Goal: Information Seeking & Learning: Learn about a topic

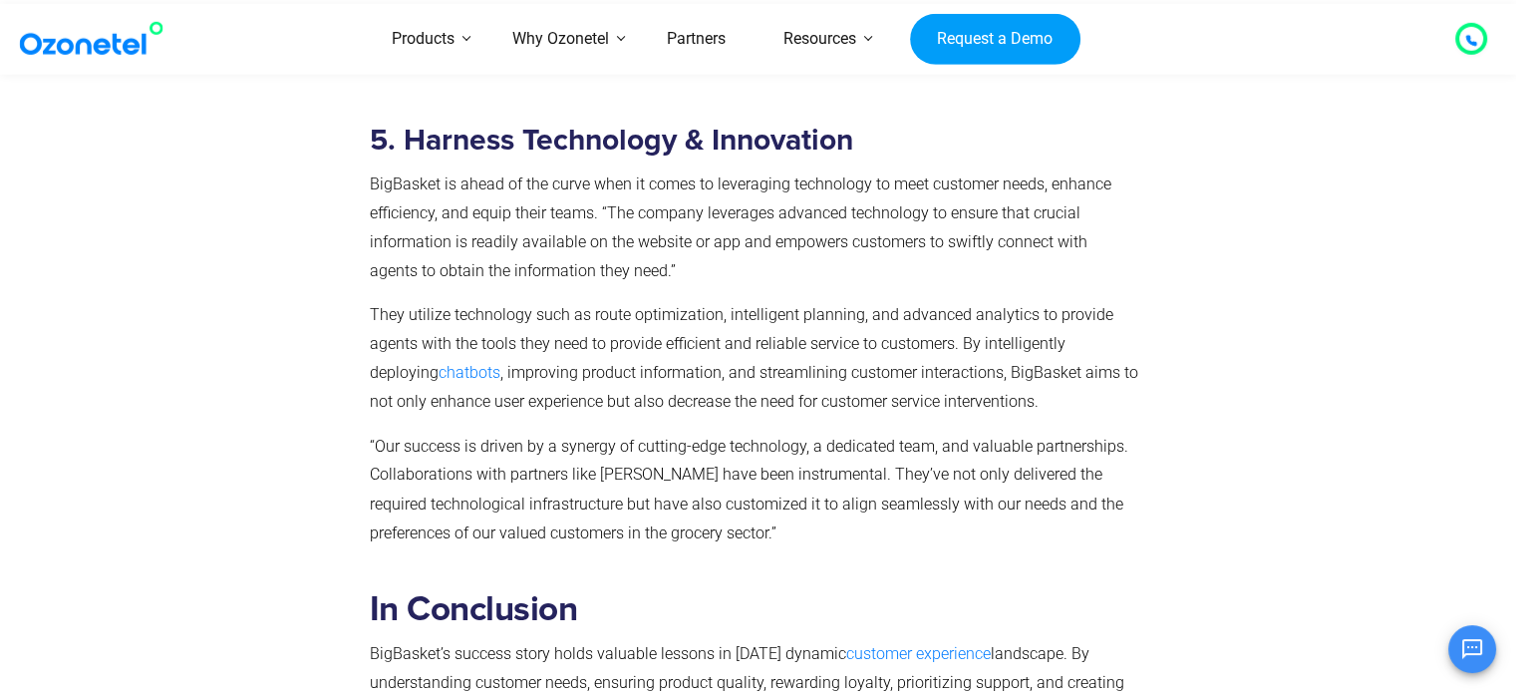
scroll to position [3234, 0]
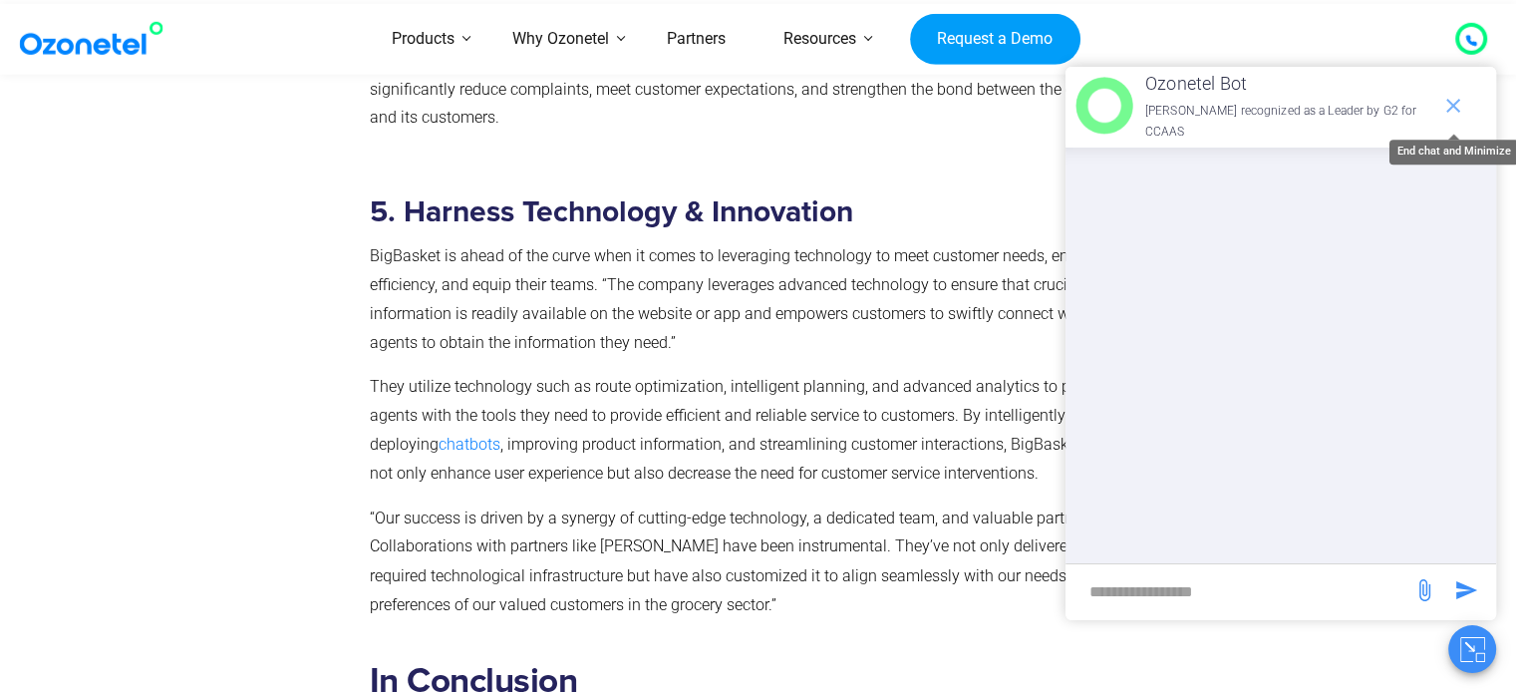
click at [1455, 102] on icon "end chat or minimize" at bounding box center [1453, 106] width 14 height 14
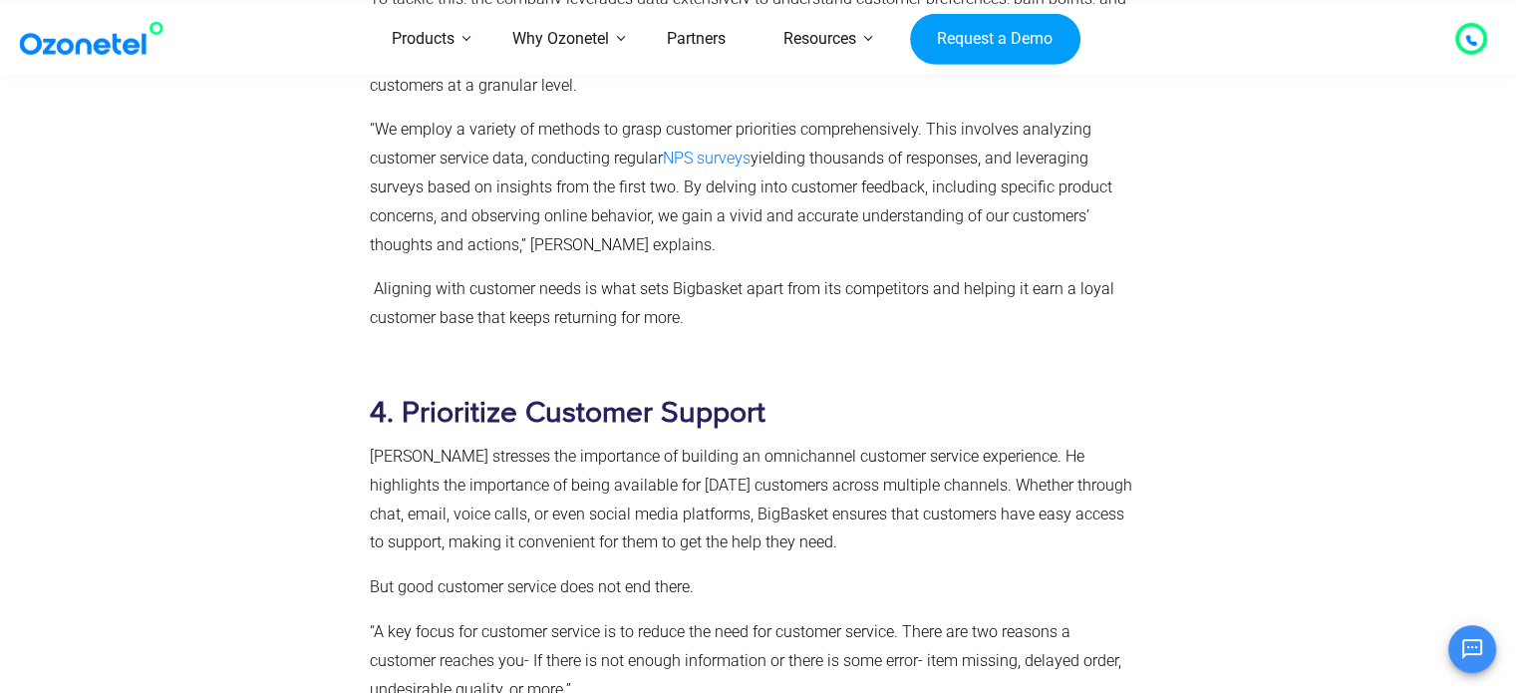
scroll to position [2089, 0]
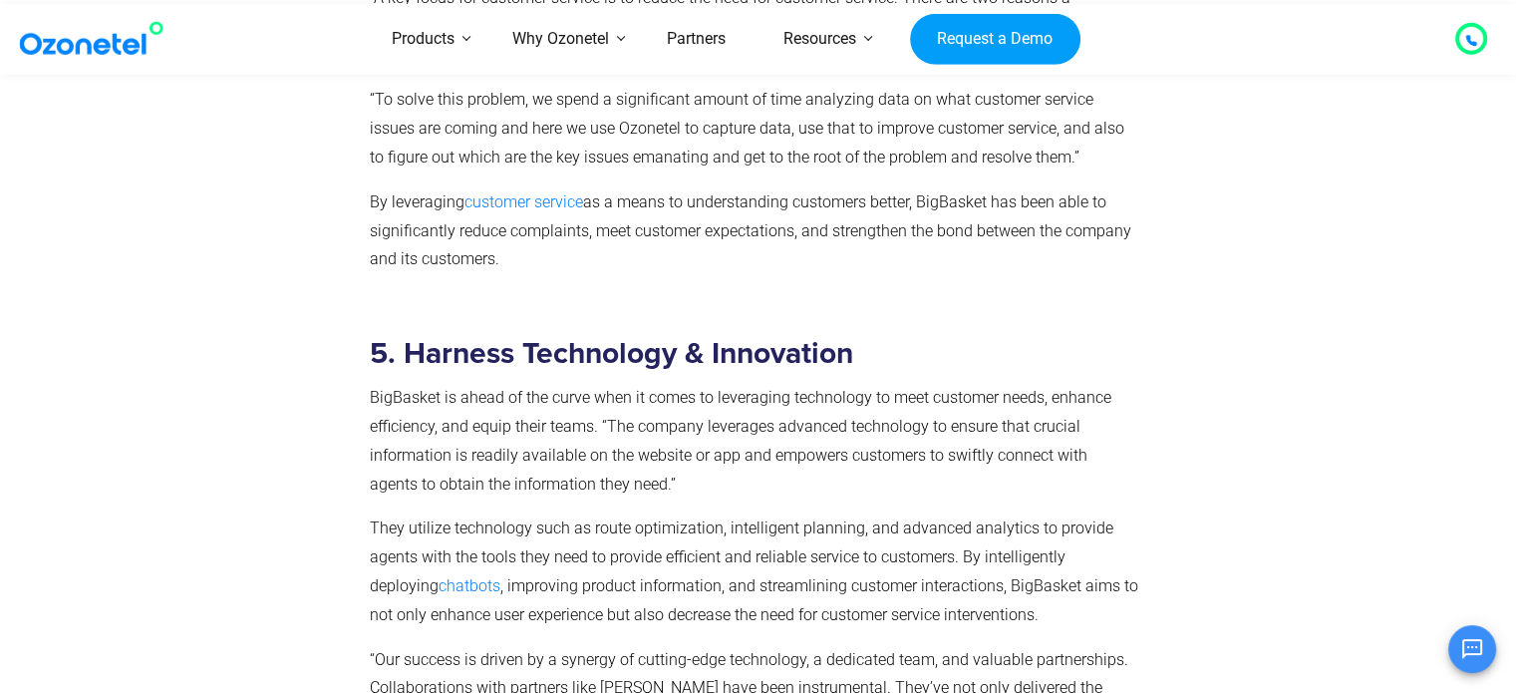
scroll to position [3257, 0]
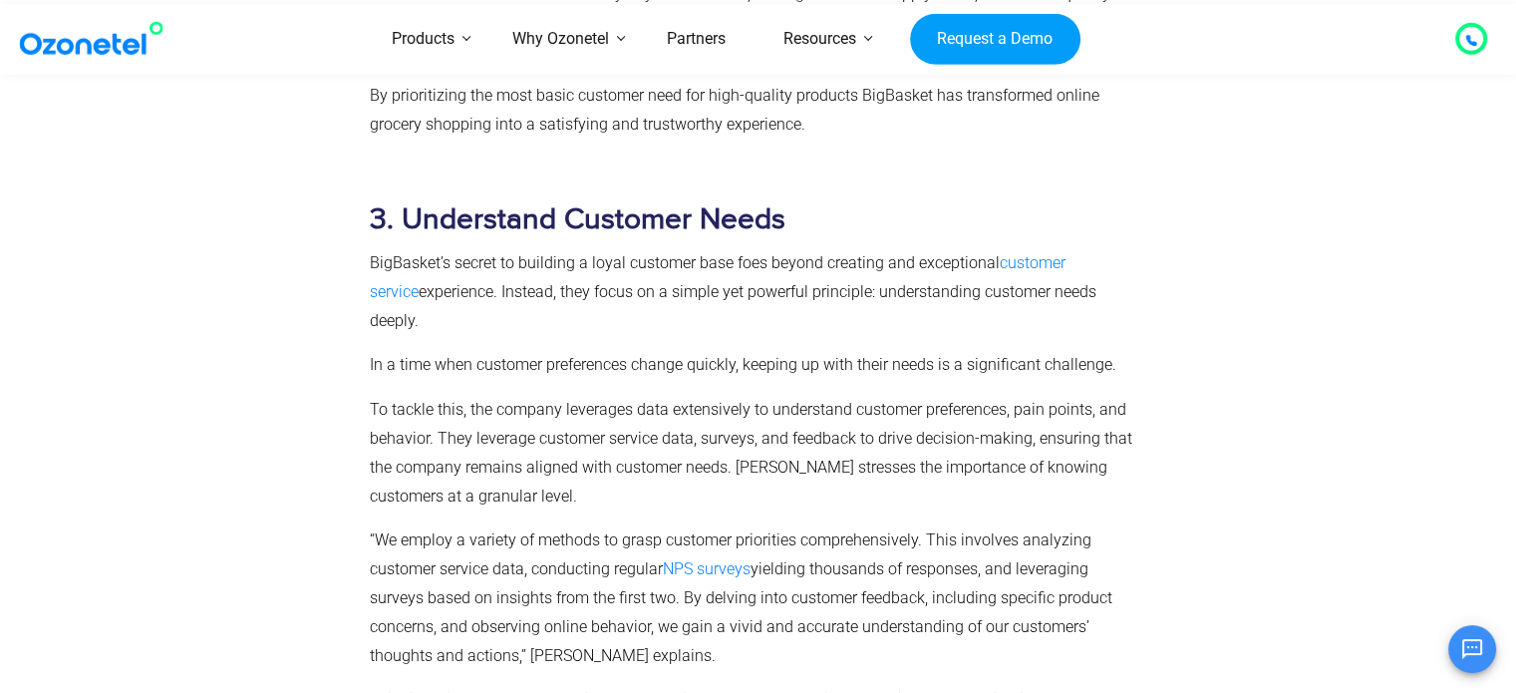
scroll to position [2046, 0]
click at [672, 426] on p "To tackle this, the company leverages data extensively to understand customer p…" at bounding box center [755, 455] width 770 height 115
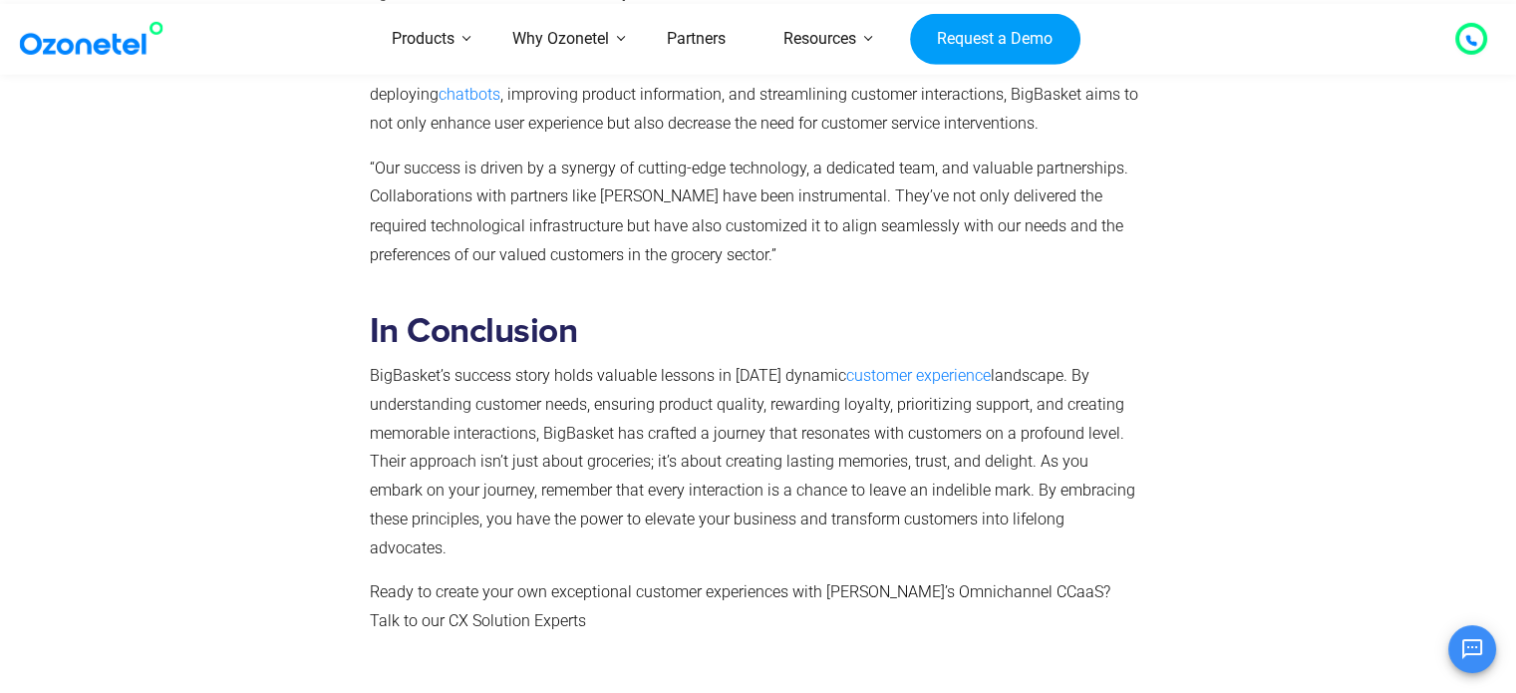
scroll to position [3671, 0]
